Goal: Task Accomplishment & Management: Use online tool/utility

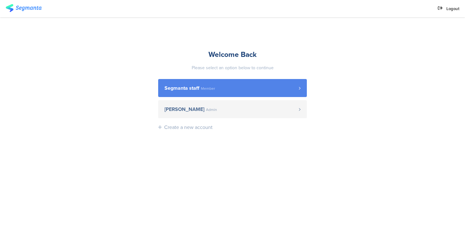
click at [200, 94] on link "Segmanta staff Member" at bounding box center [232, 88] width 149 height 18
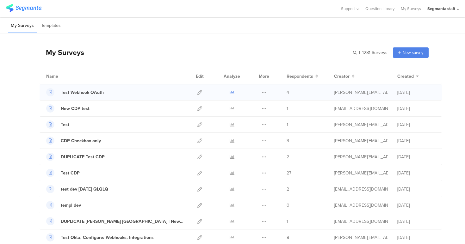
click at [233, 93] on icon at bounding box center [232, 92] width 5 height 5
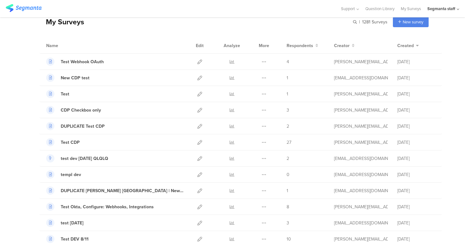
scroll to position [39, 0]
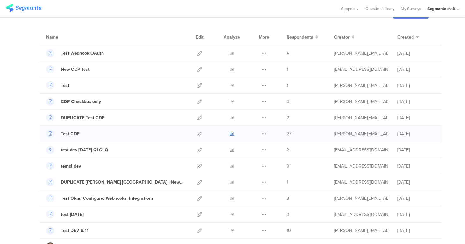
click at [232, 132] on icon at bounding box center [232, 134] width 5 height 5
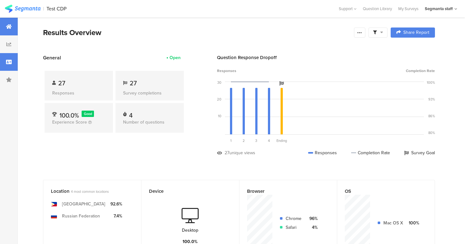
click at [9, 60] on icon at bounding box center [9, 61] width 6 height 5
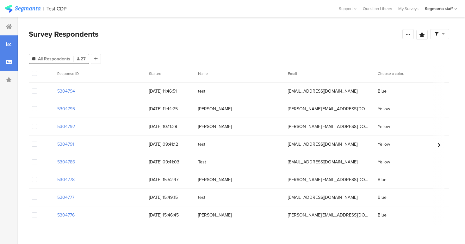
click at [10, 45] on icon at bounding box center [8, 44] width 5 height 5
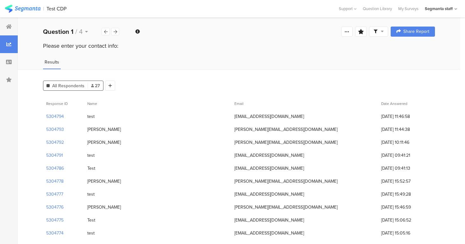
click at [115, 88] on div "All Respondents 27 Add Segment" at bounding box center [239, 84] width 392 height 13
click at [112, 88] on div at bounding box center [110, 86] width 10 height 10
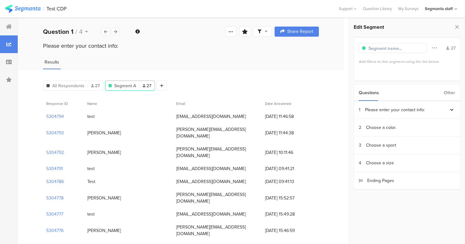
scroll to position [2, 0]
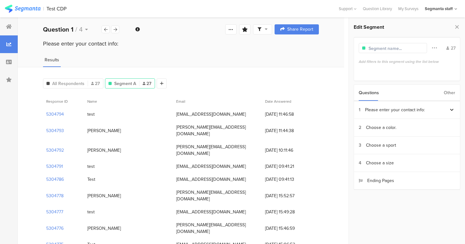
click at [446, 94] on div "Other" at bounding box center [449, 93] width 11 height 16
click at [386, 181] on section "Country" at bounding box center [407, 181] width 106 height 18
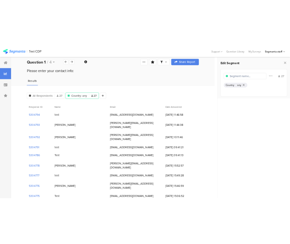
scroll to position [0, 0]
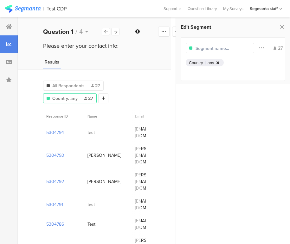
click at [219, 63] on icon at bounding box center [217, 63] width 3 height 4
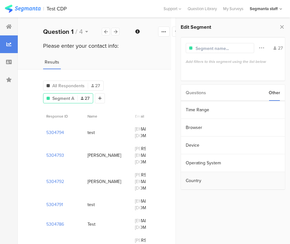
click at [229, 183] on section "Country" at bounding box center [233, 181] width 104 height 18
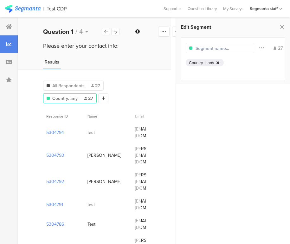
click at [220, 61] on div at bounding box center [217, 63] width 5 height 4
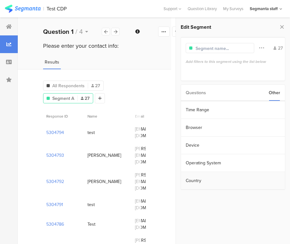
click at [230, 183] on section "Country" at bounding box center [233, 181] width 104 height 18
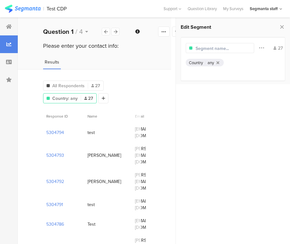
click at [249, 96] on section at bounding box center [233, 164] width 114 height 160
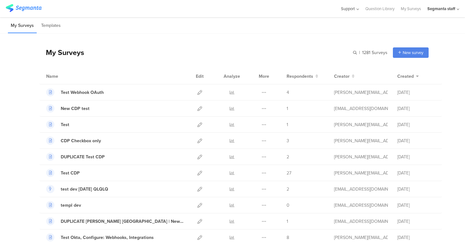
scroll to position [39, 0]
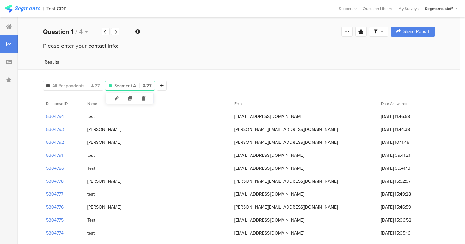
click at [142, 89] on div "Segment A 27" at bounding box center [129, 86] width 49 height 7
